Goal: Navigation & Orientation: Find specific page/section

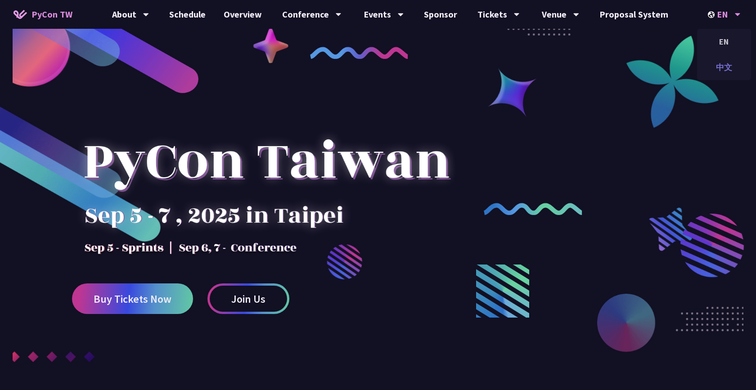
click at [720, 67] on div "中文" at bounding box center [724, 67] width 54 height 21
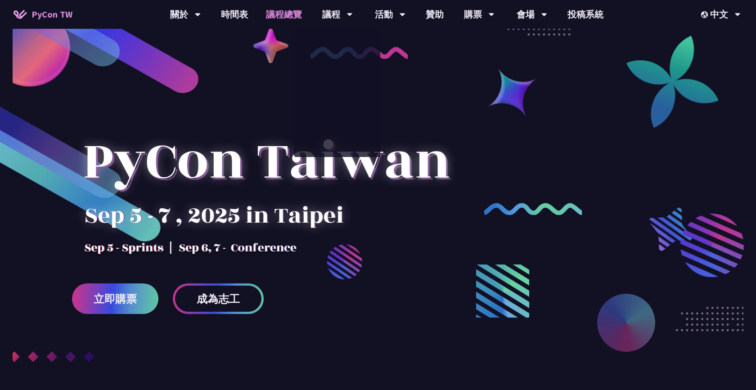
click at [294, 19] on link "議程總覽" at bounding box center [284, 14] width 54 height 29
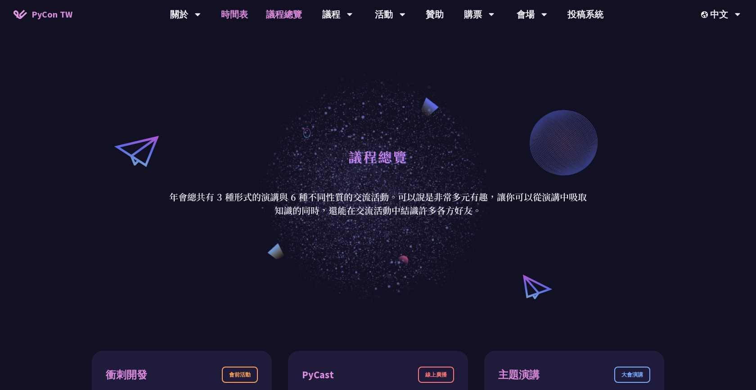
click at [240, 21] on link "時間表" at bounding box center [234, 14] width 45 height 29
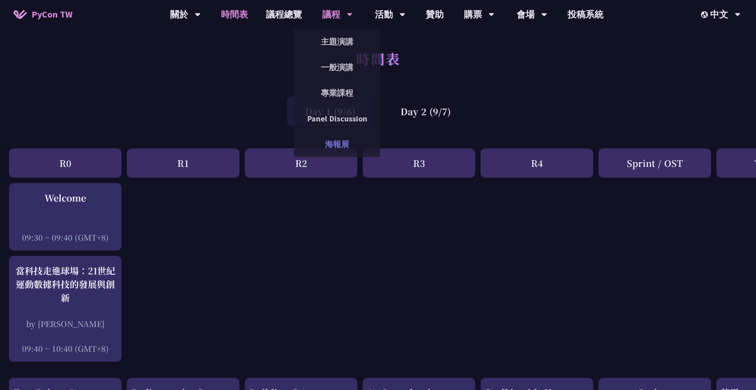
click at [337, 147] on link "海報展" at bounding box center [337, 144] width 86 height 21
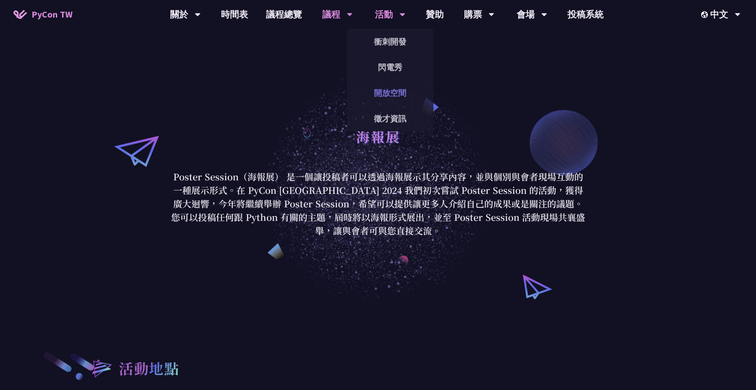
click at [399, 94] on link "開放空間" at bounding box center [390, 92] width 86 height 21
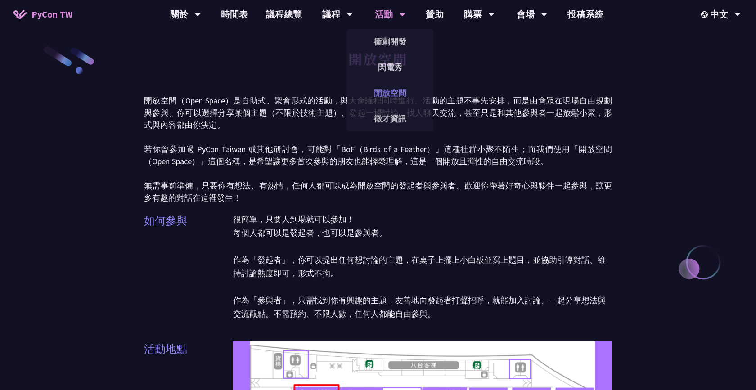
click at [398, 94] on link "開放空間" at bounding box center [390, 92] width 86 height 21
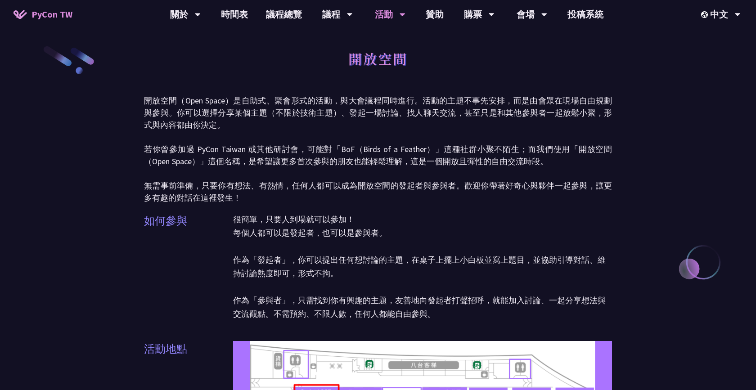
click at [400, 16] on icon at bounding box center [403, 14] width 6 height 9
click at [398, 65] on link "閃電秀" at bounding box center [390, 67] width 86 height 21
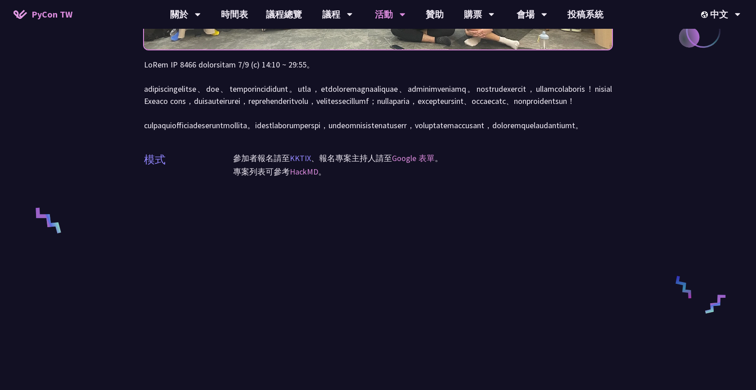
click at [297, 163] on link "KKTIX" at bounding box center [300, 158] width 21 height 10
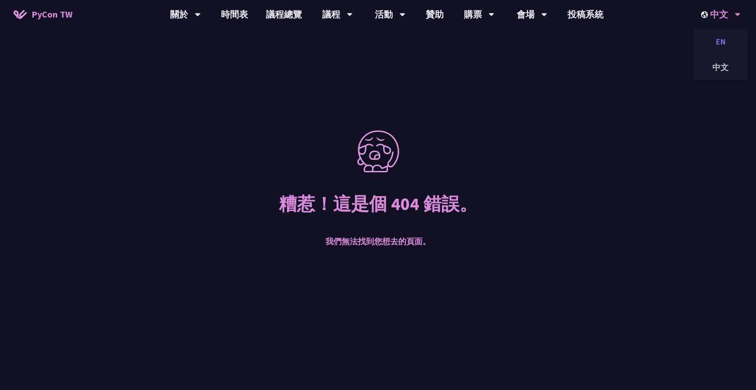
click at [723, 39] on div "EN" at bounding box center [721, 41] width 54 height 21
